Goal: Information Seeking & Learning: Compare options

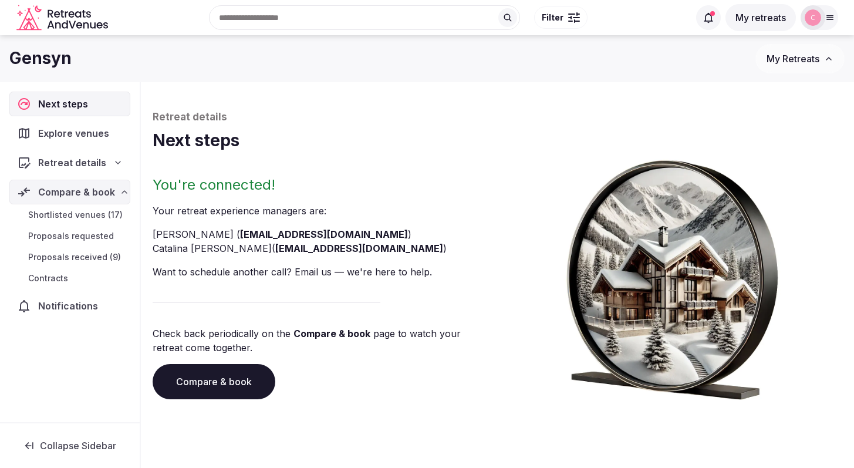
click at [70, 18] on icon "Retreats and Venues company logo" at bounding box center [63, 18] width 94 height 26
click at [75, 161] on span "Retreat details" at bounding box center [72, 162] width 68 height 14
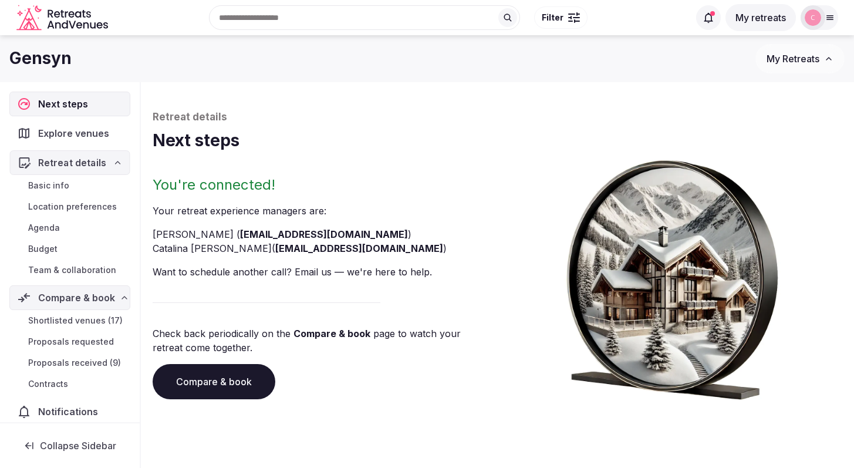
click at [75, 161] on span "Retreat details" at bounding box center [71, 162] width 67 height 14
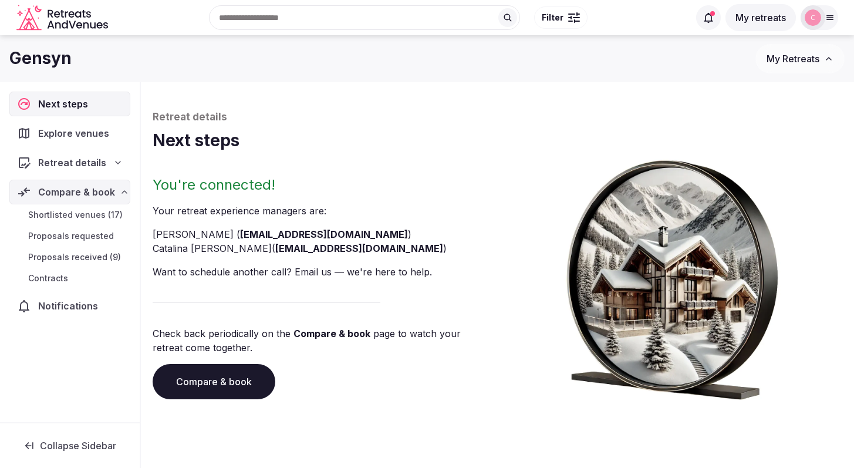
click at [755, 15] on button "My retreats" at bounding box center [760, 17] width 70 height 27
click at [753, 24] on button "My retreats" at bounding box center [760, 17] width 70 height 27
click at [753, 23] on button "My retreats" at bounding box center [760, 17] width 70 height 27
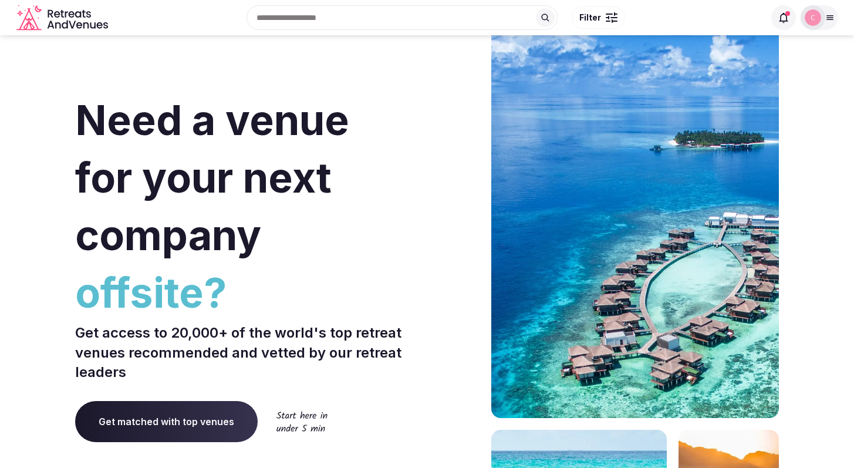
click at [787, 18] on icon at bounding box center [783, 18] width 12 height 12
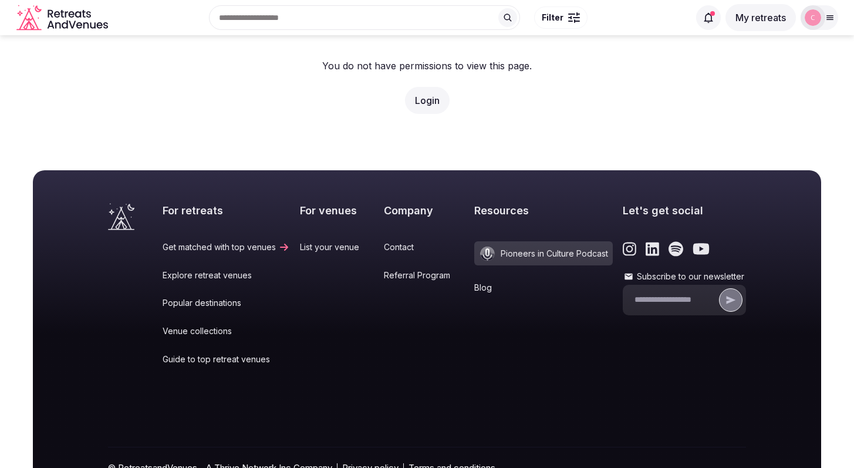
click at [787, 18] on button "My retreats" at bounding box center [760, 17] width 70 height 27
click at [714, 18] on icon at bounding box center [708, 18] width 12 height 12
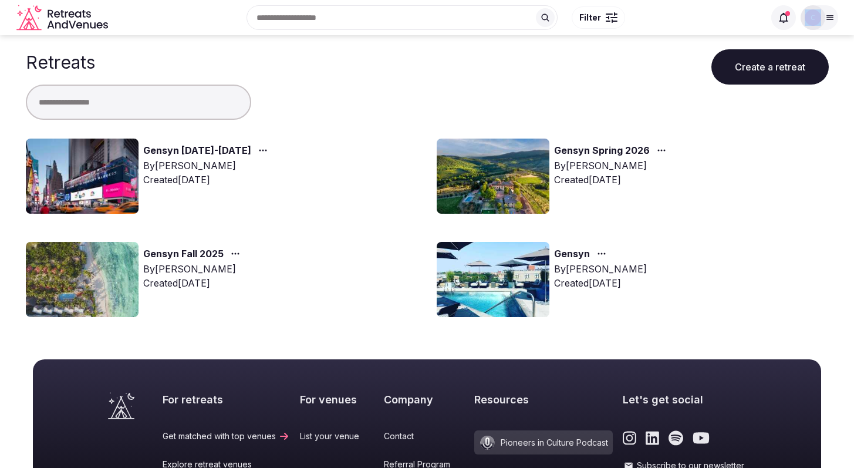
click at [777, 18] on icon at bounding box center [783, 18] width 12 height 12
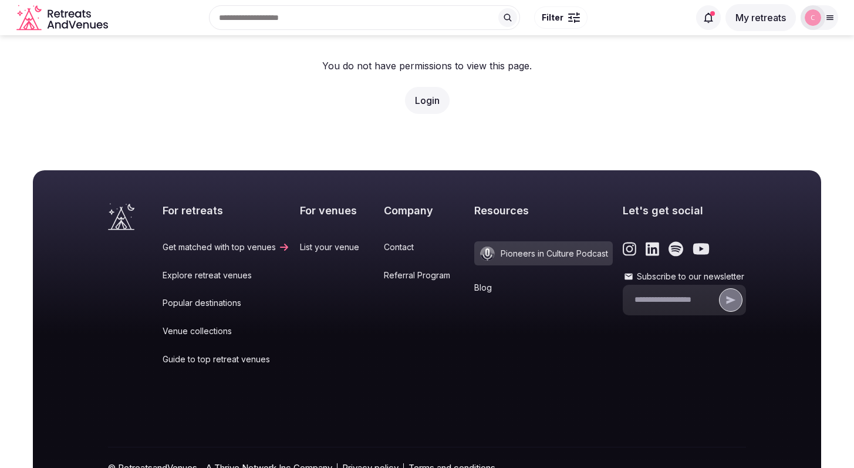
click at [220, 159] on div "For retreats Get matched with top venues Explore retreat venues Popular destina…" at bounding box center [427, 333] width 854 height 393
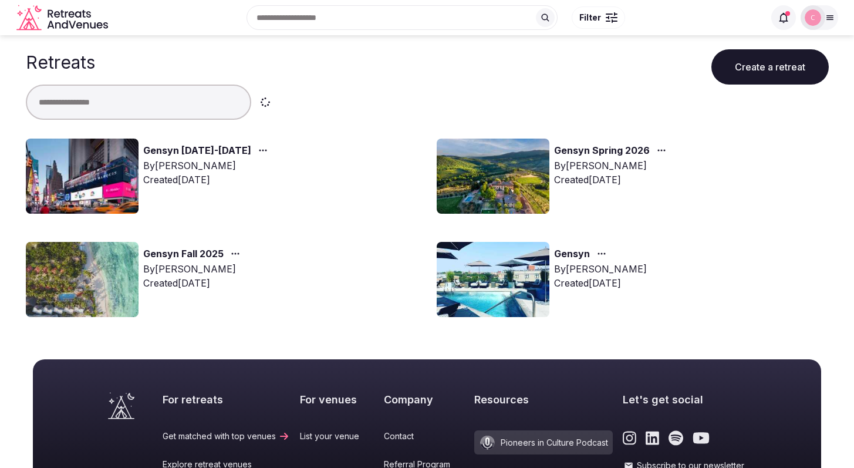
click at [195, 155] on link "Gensyn [DATE]-[DATE]" at bounding box center [197, 150] width 108 height 15
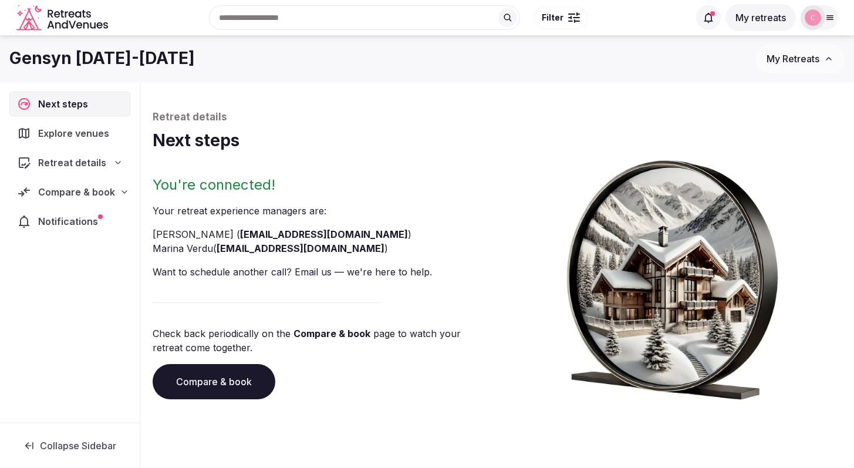
click at [78, 219] on span "Notifications" at bounding box center [70, 221] width 65 height 14
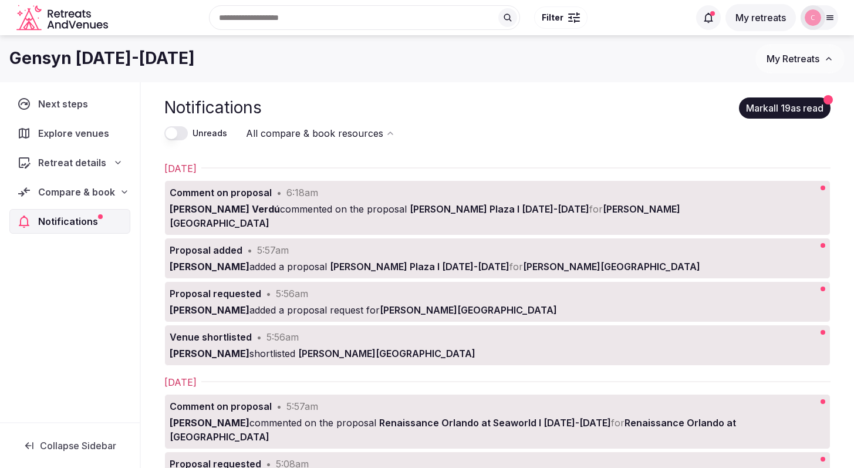
click at [444, 199] on div "Comment on proposal • 6:18am" at bounding box center [460, 192] width 580 height 14
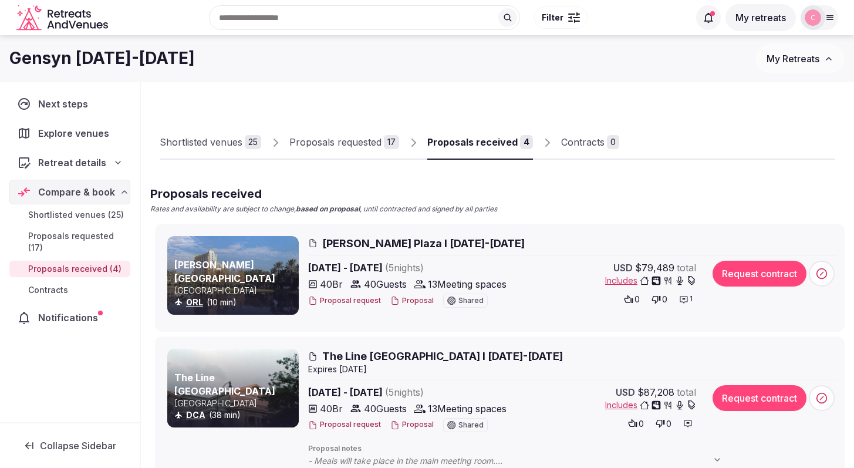
click at [409, 238] on span "[PERSON_NAME] Plaza I [DATE]-[DATE]" at bounding box center [423, 243] width 202 height 15
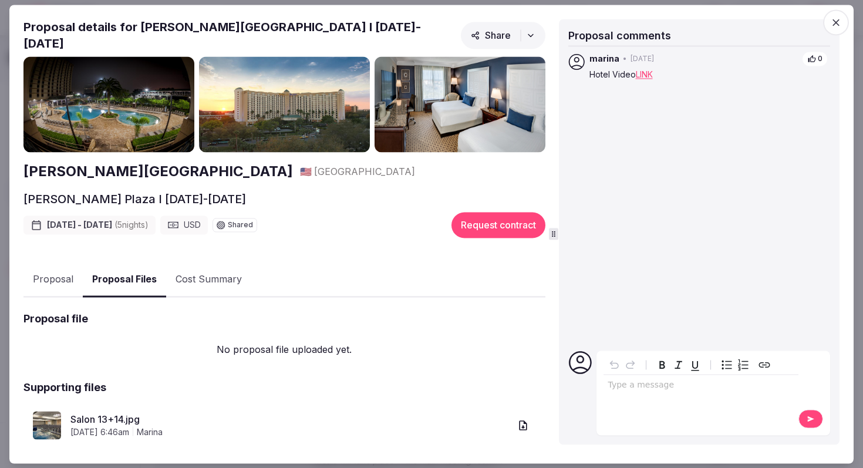
click at [148, 275] on button "Proposal Files" at bounding box center [124, 279] width 83 height 35
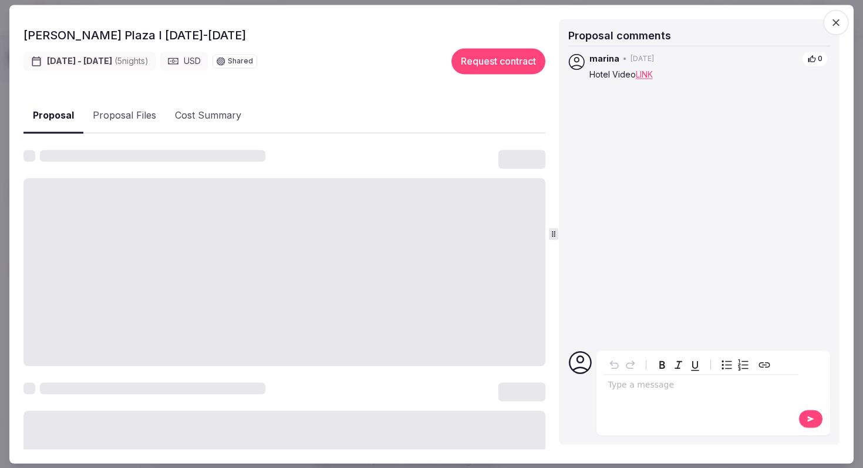
click at [59, 112] on button "Proposal" at bounding box center [53, 116] width 60 height 35
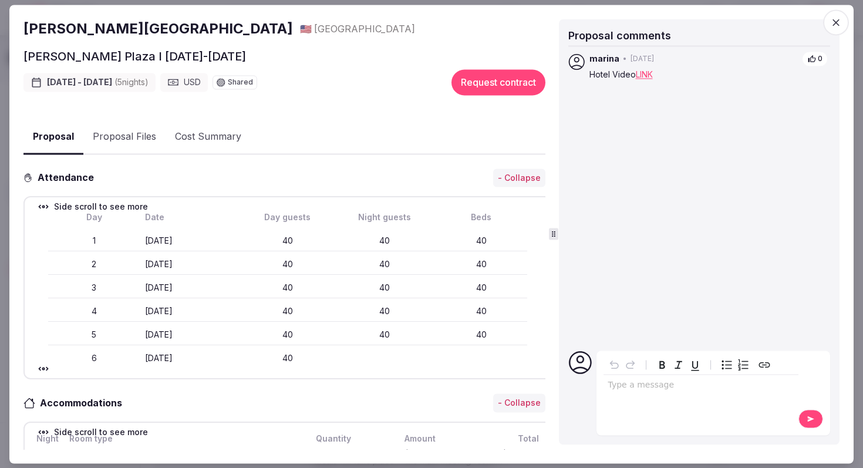
scroll to position [0, 0]
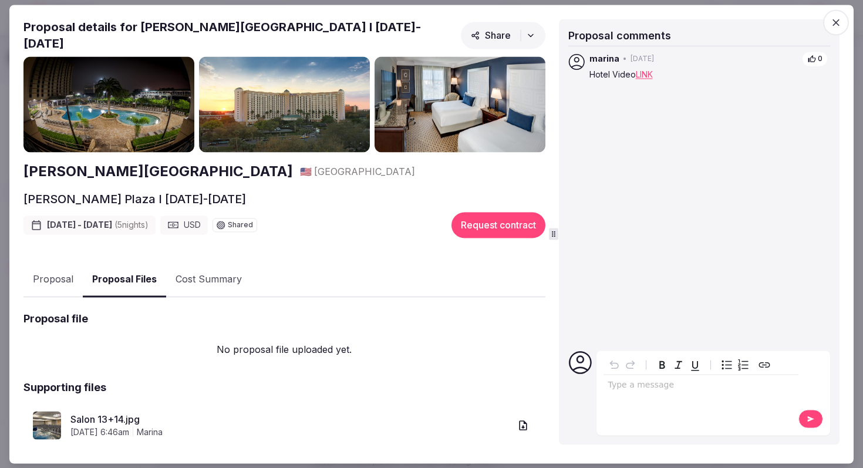
click at [120, 272] on button "Proposal Files" at bounding box center [124, 279] width 83 height 35
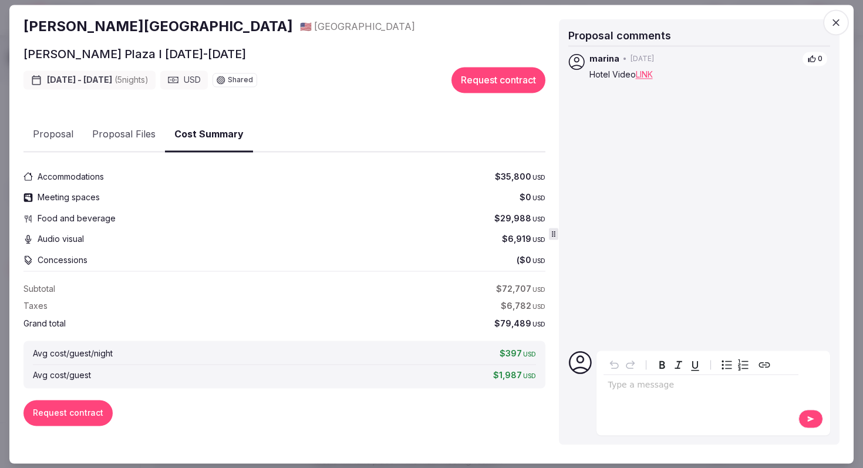
scroll to position [137, 0]
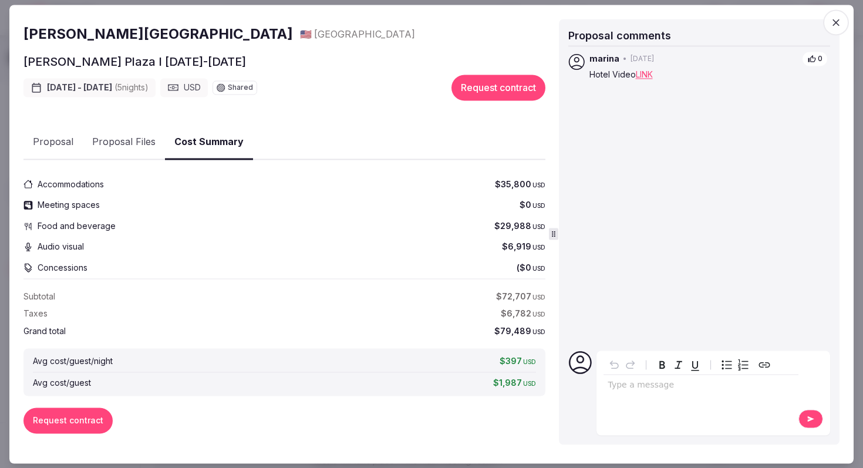
click at [205, 113] on div "[PERSON_NAME] Plaza 🇺🇸 [GEOGRAPHIC_DATA][PERSON_NAME] I [DATE]-[DATE] [DATE] - …" at bounding box center [284, 187] width 522 height 537
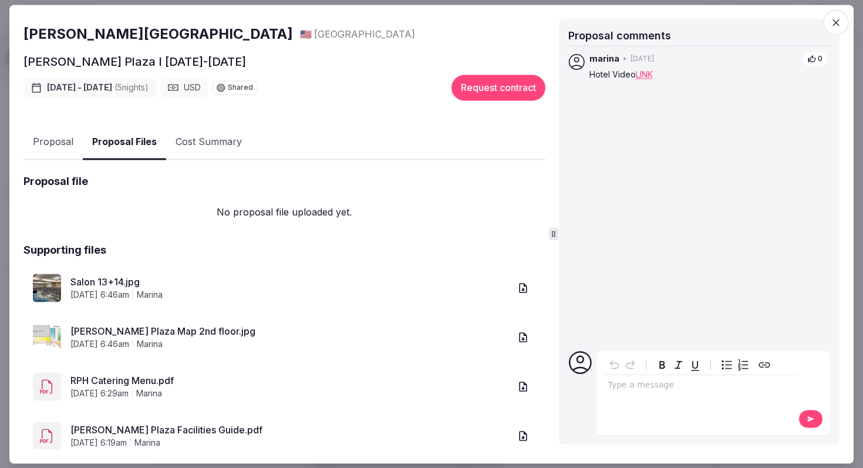
click at [127, 128] on button "Proposal Files" at bounding box center [124, 142] width 83 height 35
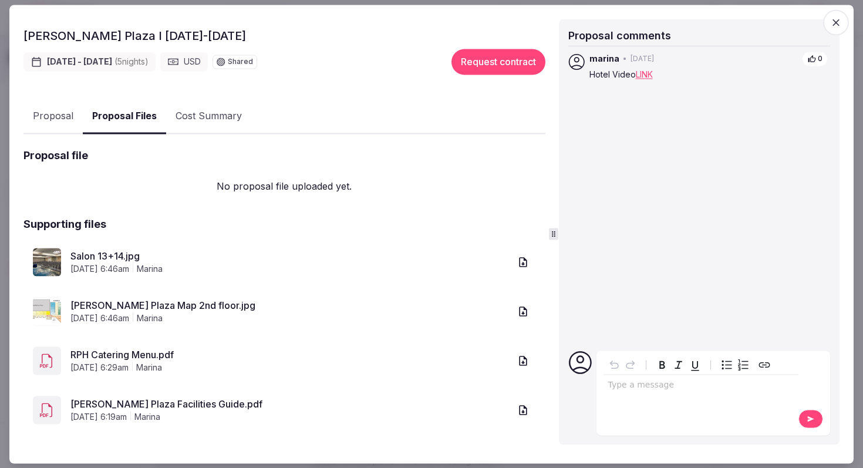
scroll to position [164, 0]
